Goal: Transaction & Acquisition: Obtain resource

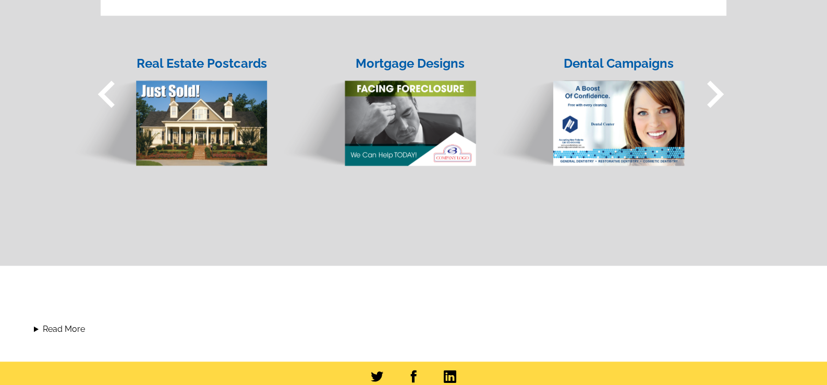
scroll to position [919, 0]
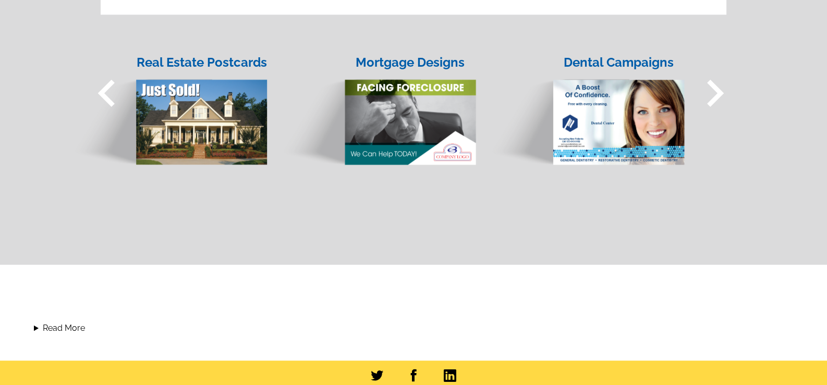
click at [718, 95] on span "keyboard_arrow_right" at bounding box center [715, 93] width 54 height 54
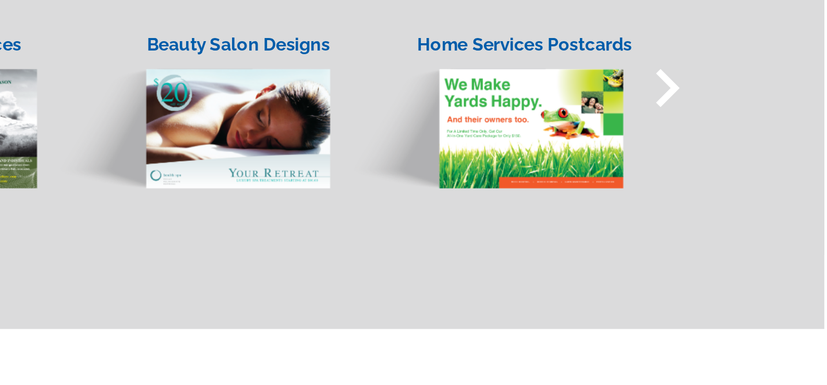
click at [717, 89] on span "keyboard_arrow_right" at bounding box center [715, 93] width 54 height 54
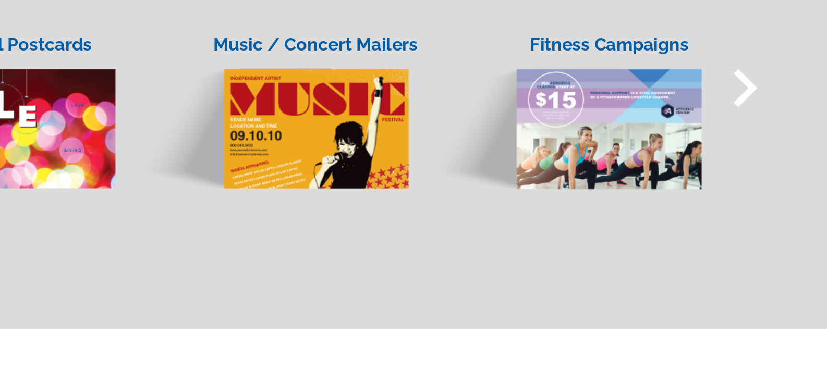
click at [713, 89] on span "keyboard_arrow_right" at bounding box center [715, 93] width 54 height 54
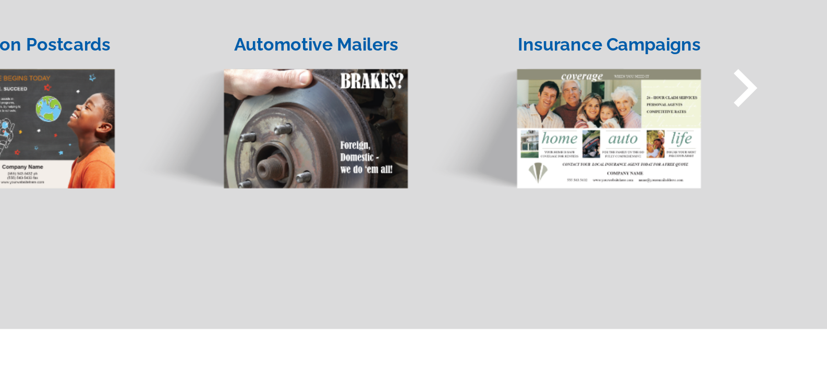
click at [713, 89] on span "keyboard_arrow_right" at bounding box center [715, 93] width 54 height 54
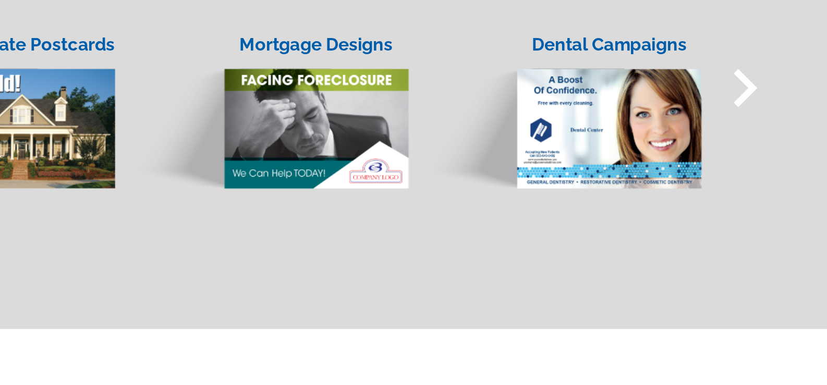
click at [713, 89] on span "keyboard_arrow_right" at bounding box center [715, 93] width 54 height 54
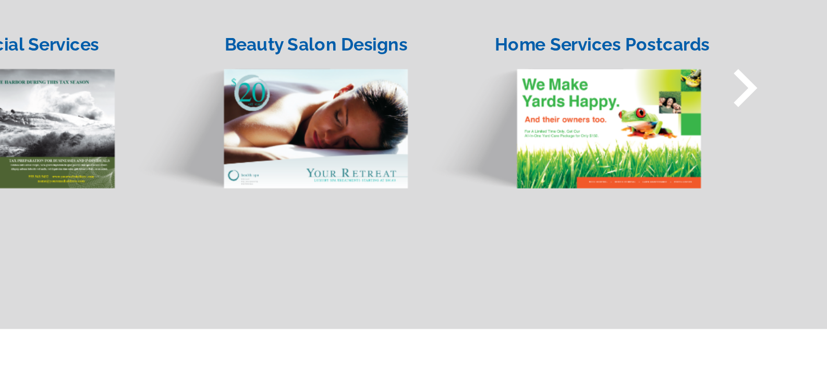
click at [713, 89] on span "keyboard_arrow_right" at bounding box center [715, 93] width 54 height 54
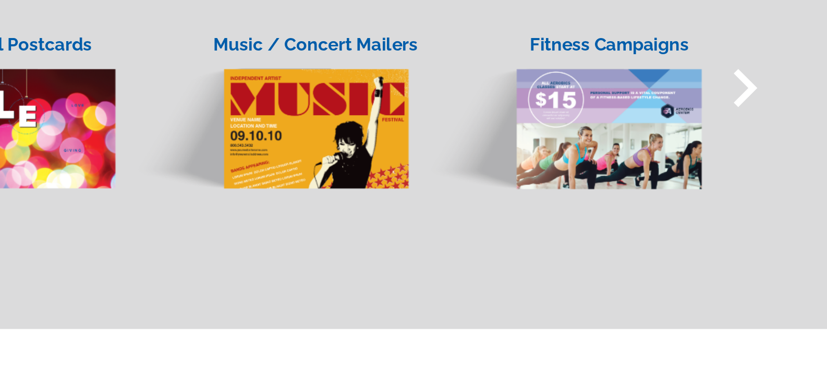
click at [713, 89] on span "keyboard_arrow_right" at bounding box center [715, 93] width 54 height 54
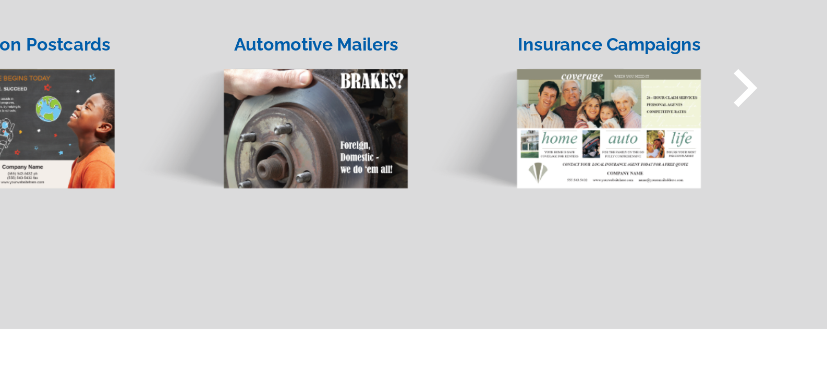
click at [713, 89] on span "keyboard_arrow_right" at bounding box center [715, 93] width 54 height 54
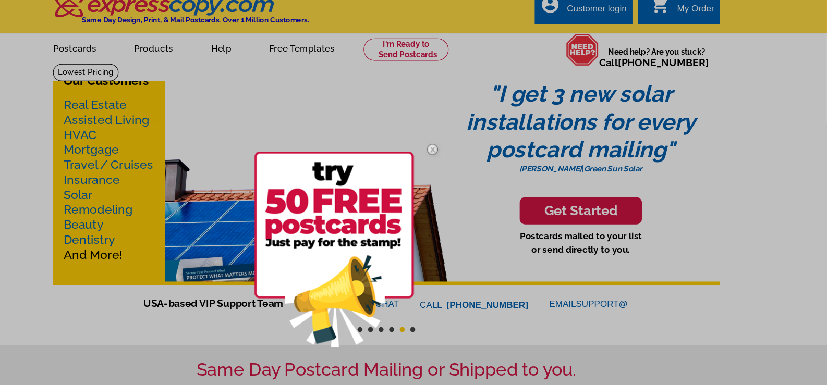
scroll to position [0, 0]
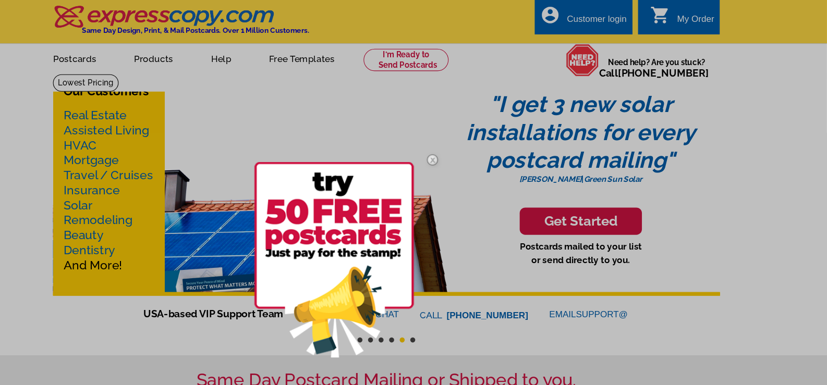
click at [344, 56] on div at bounding box center [413, 192] width 827 height 385
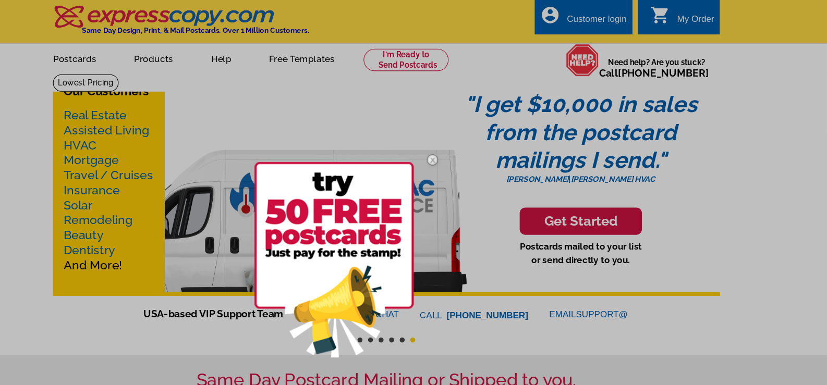
click at [142, 151] on div at bounding box center [413, 192] width 827 height 385
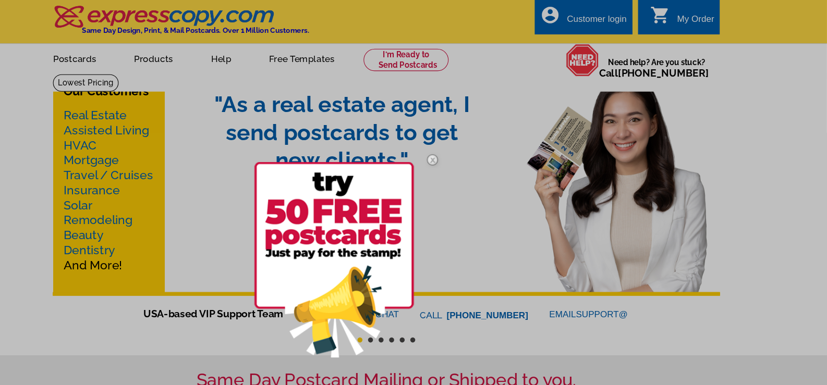
click at [190, 57] on div at bounding box center [413, 192] width 827 height 385
click at [192, 55] on div at bounding box center [413, 192] width 827 height 385
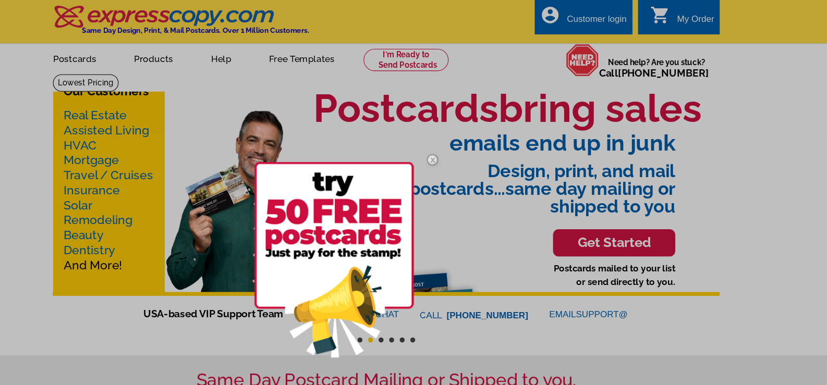
click at [197, 58] on div at bounding box center [413, 192] width 827 height 385
click at [130, 149] on div at bounding box center [413, 192] width 827 height 385
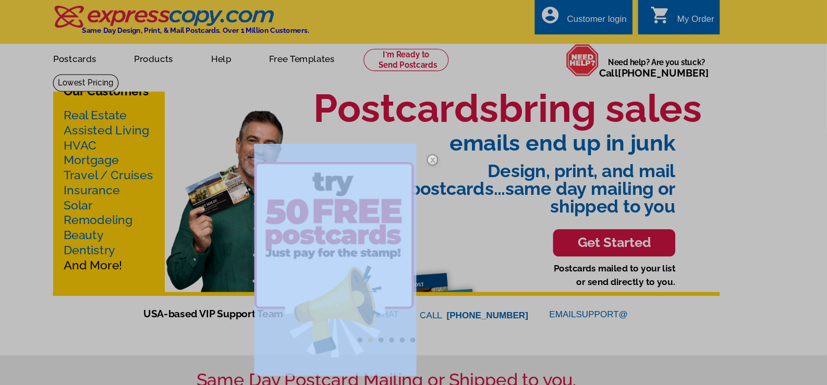
click at [130, 149] on div at bounding box center [413, 192] width 827 height 385
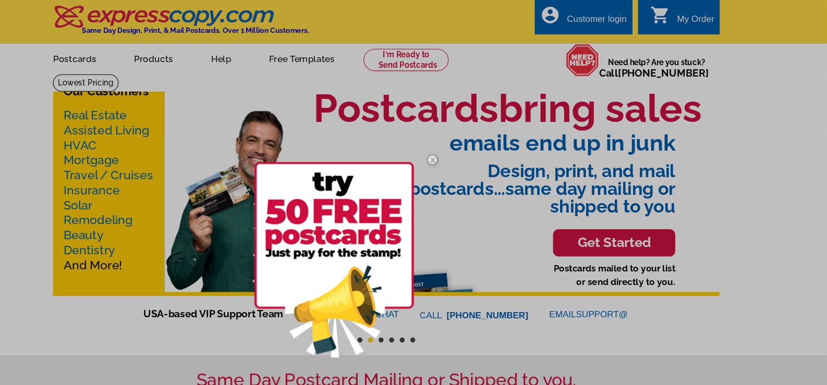
click at [131, 149] on div at bounding box center [413, 192] width 827 height 385
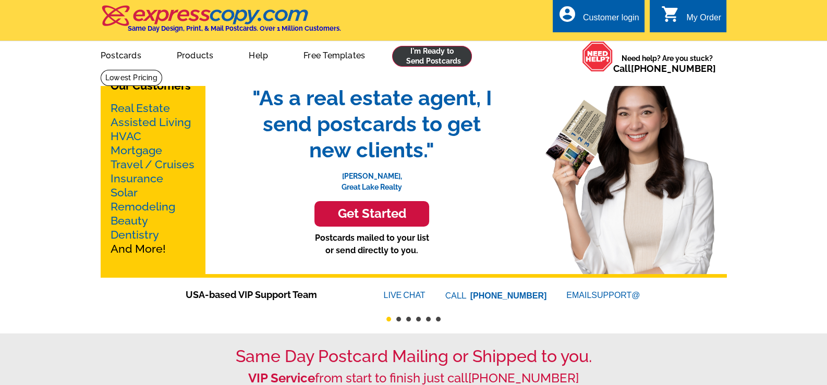
scroll to position [1, 0]
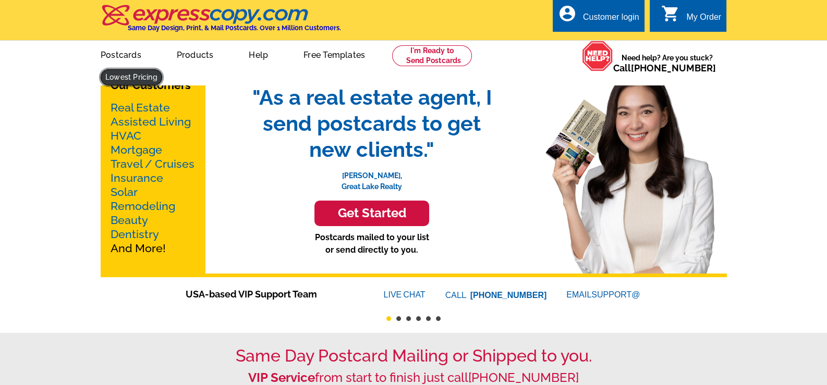
click at [162, 69] on link at bounding box center [132, 77] width 62 height 16
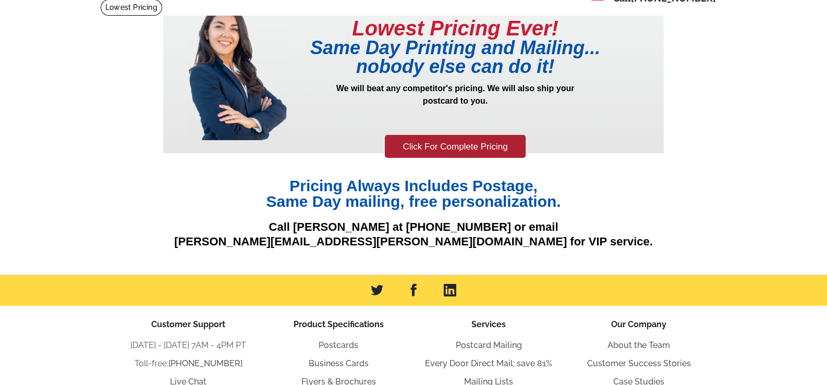
scroll to position [70, 0]
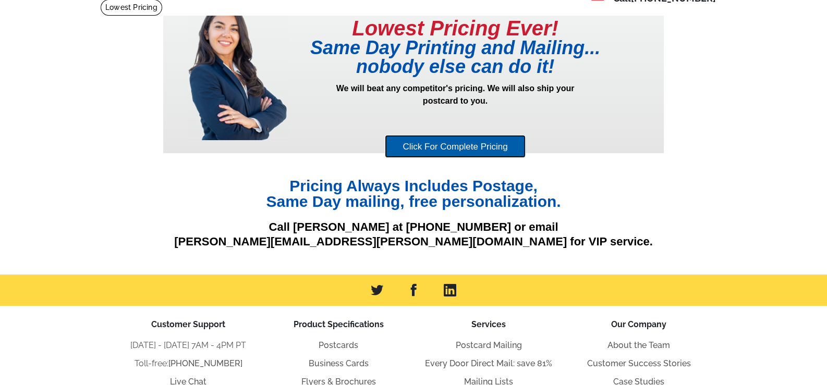
click at [466, 150] on link "Click For Complete Pricing" at bounding box center [455, 146] width 140 height 23
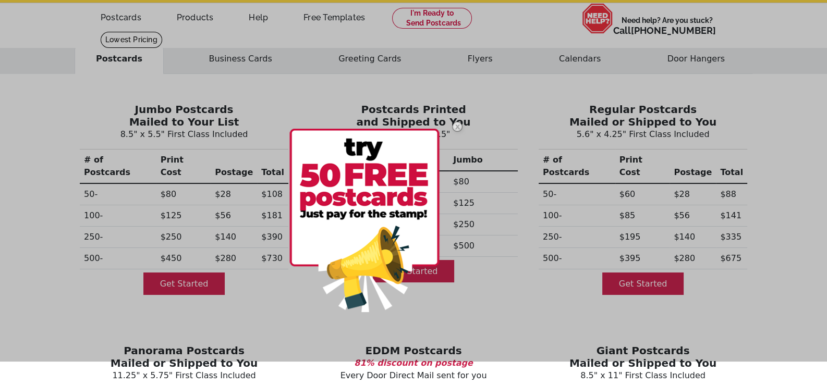
scroll to position [37, 0]
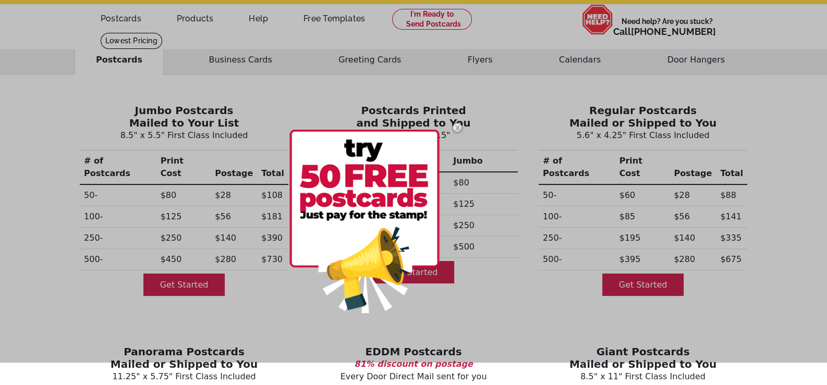
click at [537, 111] on div at bounding box center [413, 170] width 827 height 385
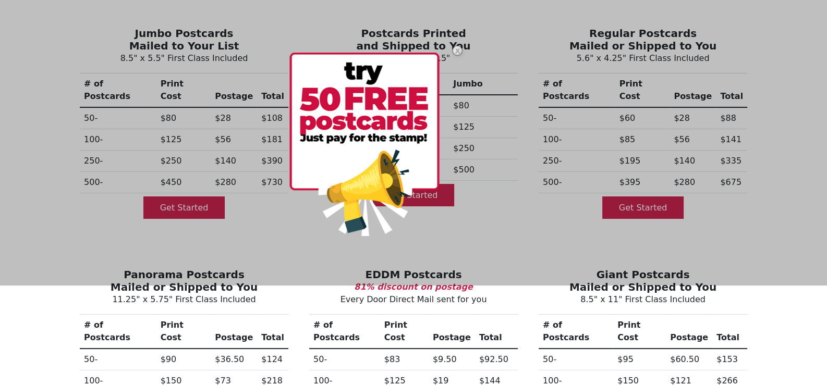
scroll to position [114, 0]
click at [182, 195] on div at bounding box center [413, 92] width 827 height 385
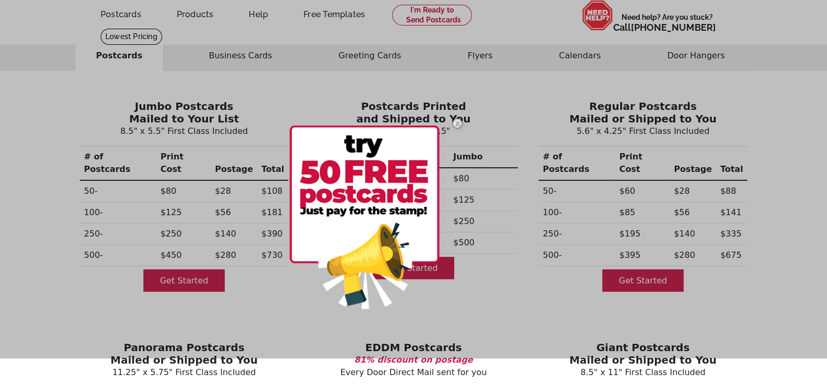
scroll to position [0, 0]
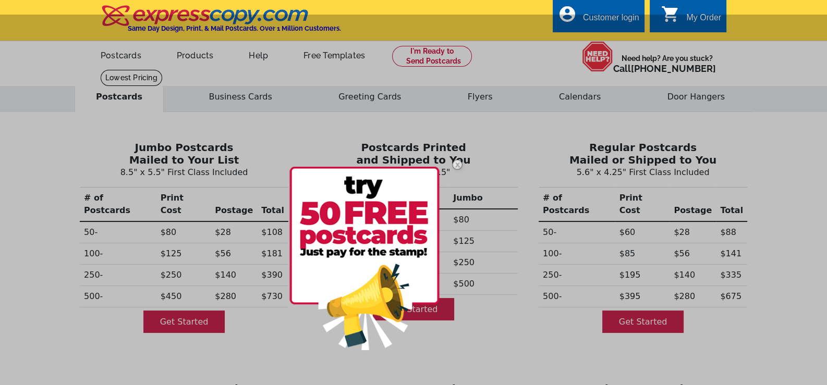
click at [436, 54] on div at bounding box center [413, 207] width 827 height 385
click at [594, 25] on div at bounding box center [413, 207] width 827 height 385
click at [608, 21] on div at bounding box center [413, 207] width 827 height 385
click at [576, 115] on div at bounding box center [413, 207] width 827 height 385
click at [366, 228] on img at bounding box center [364, 258] width 150 height 183
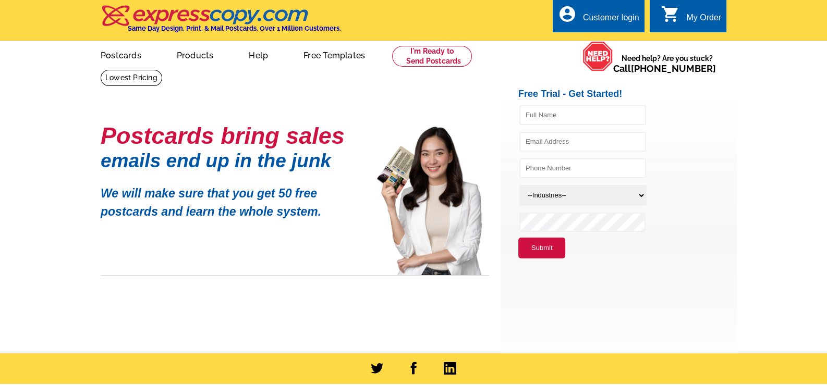
click at [593, 192] on select "--Industries-- Residential Real Estate Accounting Agriculture Architecture Arts…" at bounding box center [582, 195] width 127 height 21
select select "774"
click at [519, 185] on select "--Industries-- Residential Real Estate Accounting Agriculture Architecture Arts…" at bounding box center [582, 195] width 127 height 21
